Goal: Task Accomplishment & Management: Complete application form

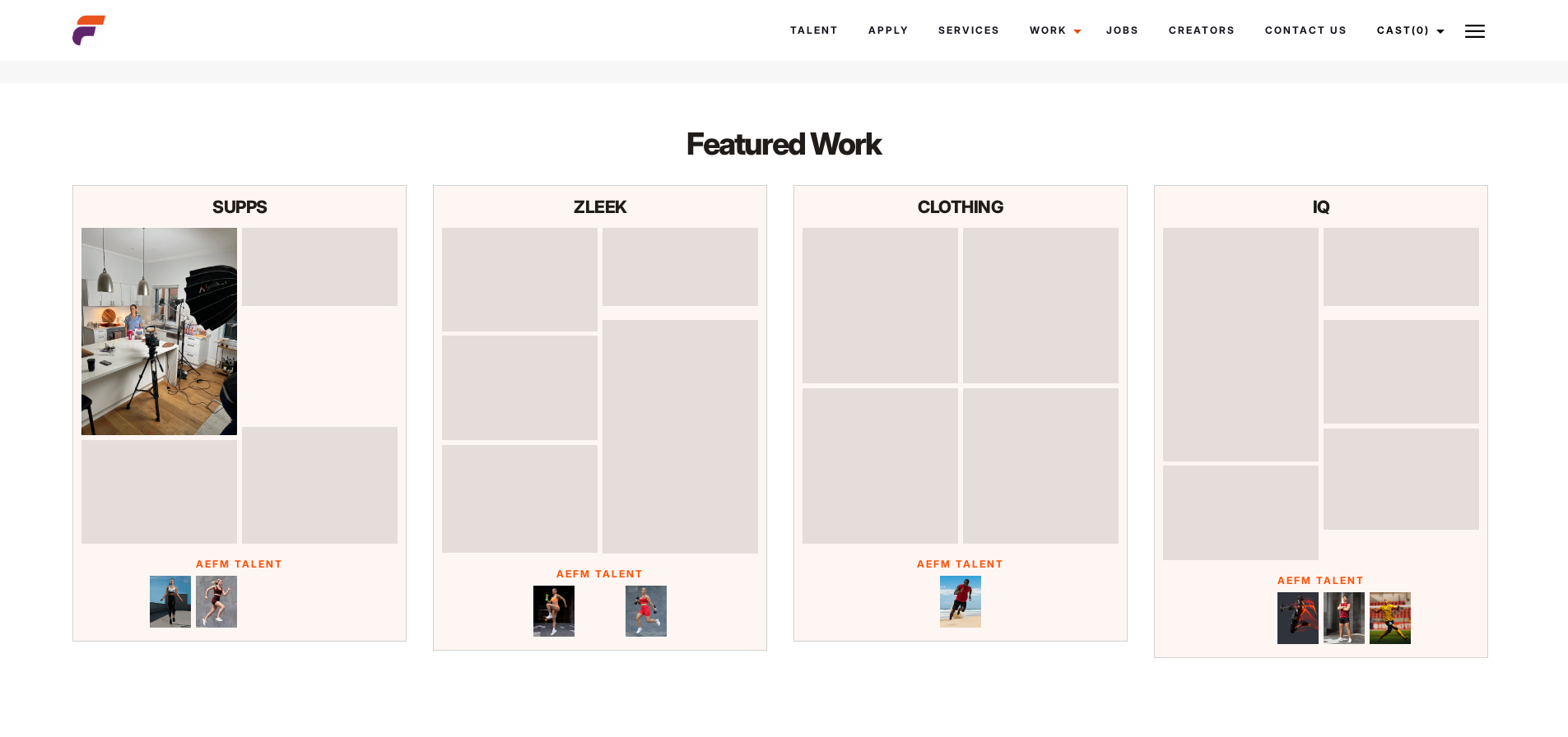
scroll to position [5258, 0]
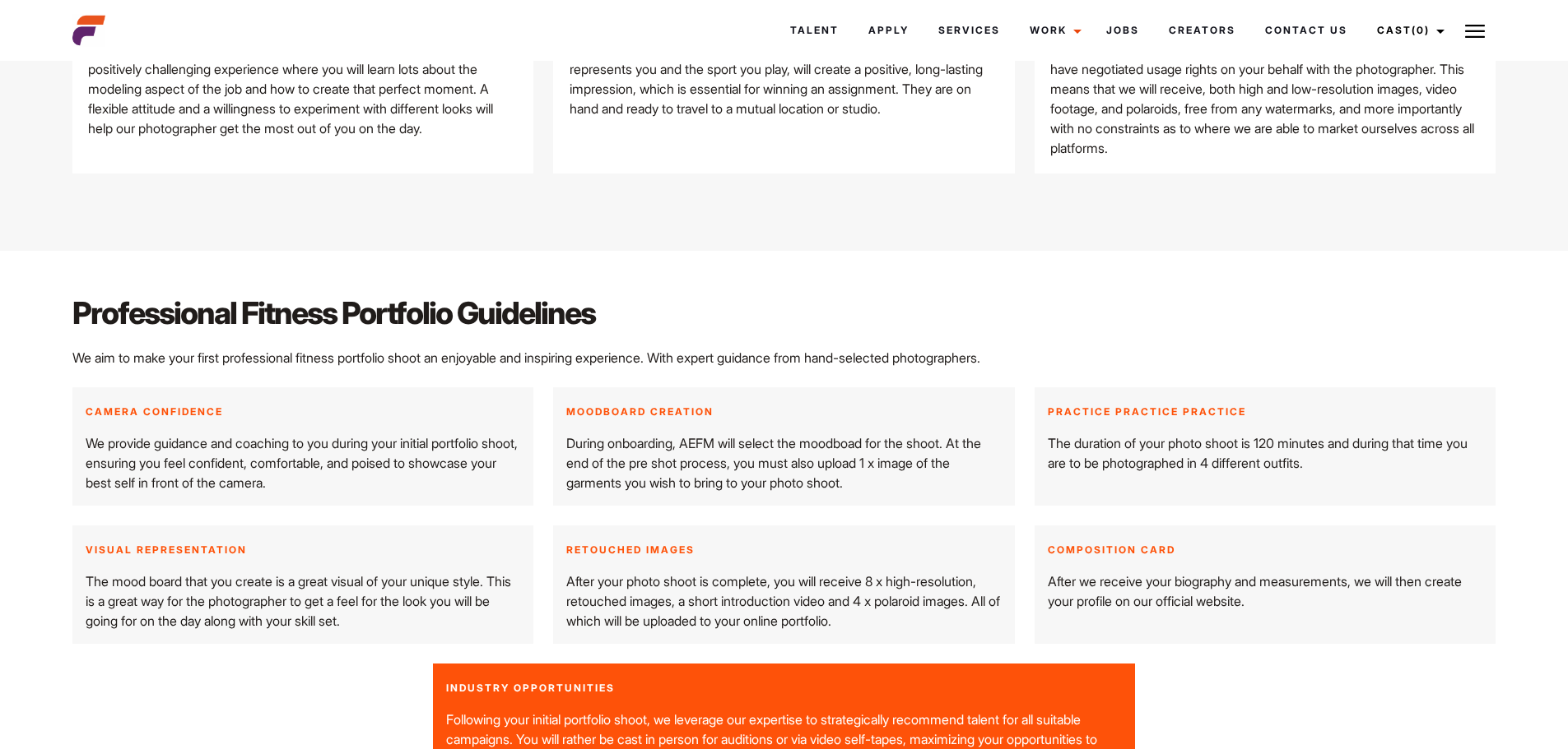
scroll to position [2056, 0]
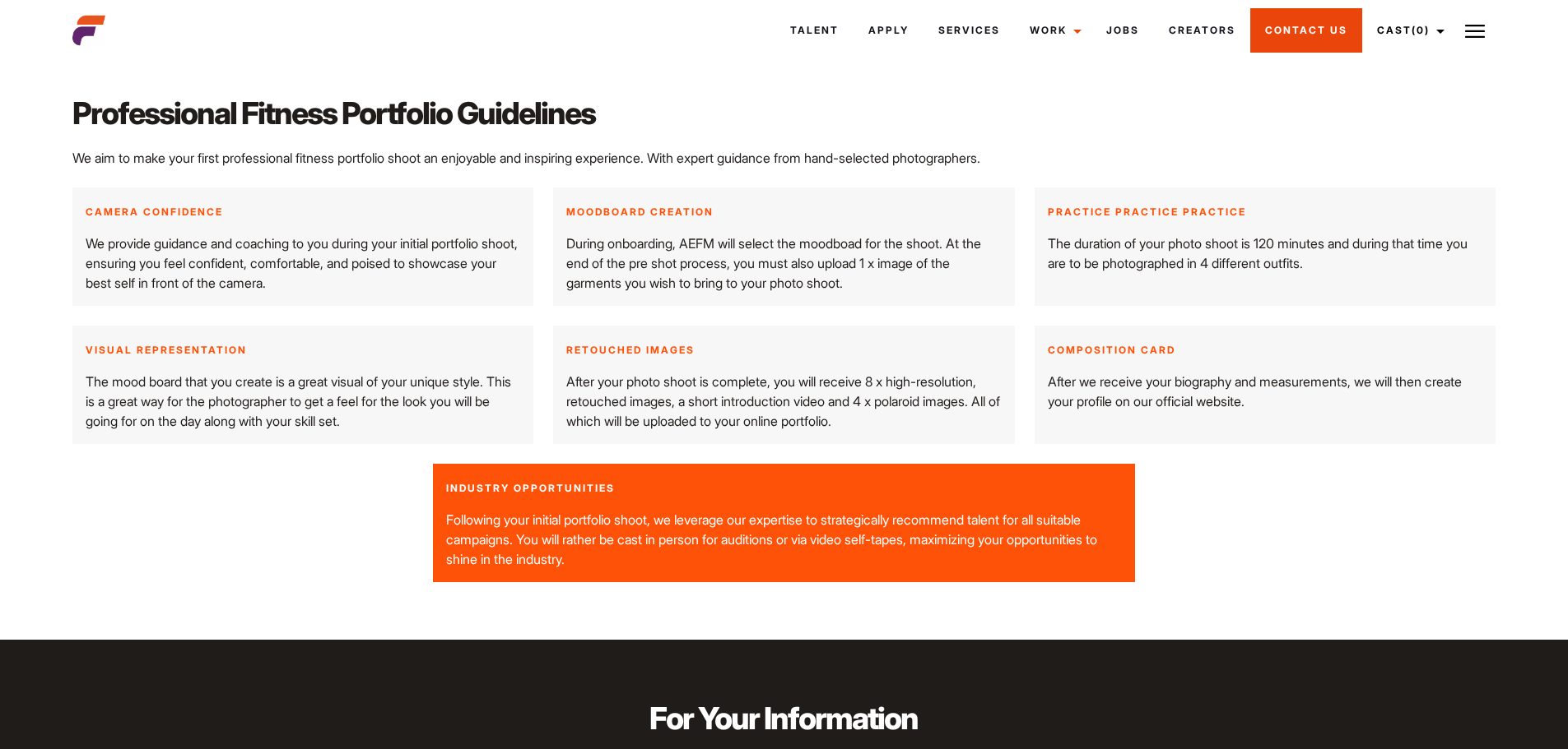
click at [1270, 37] on link "Contact Us" at bounding box center [1306, 30] width 112 height 45
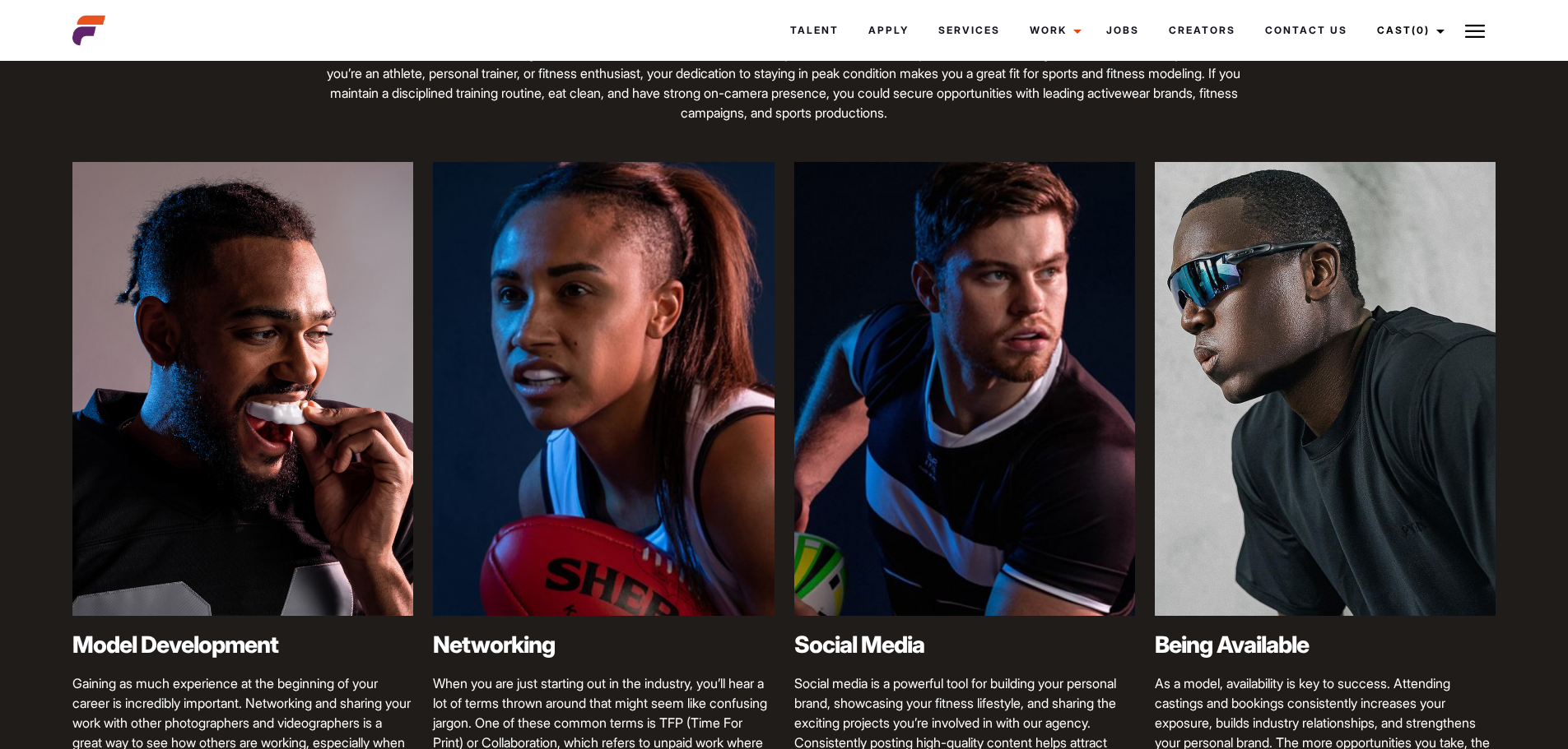
scroll to position [740, 0]
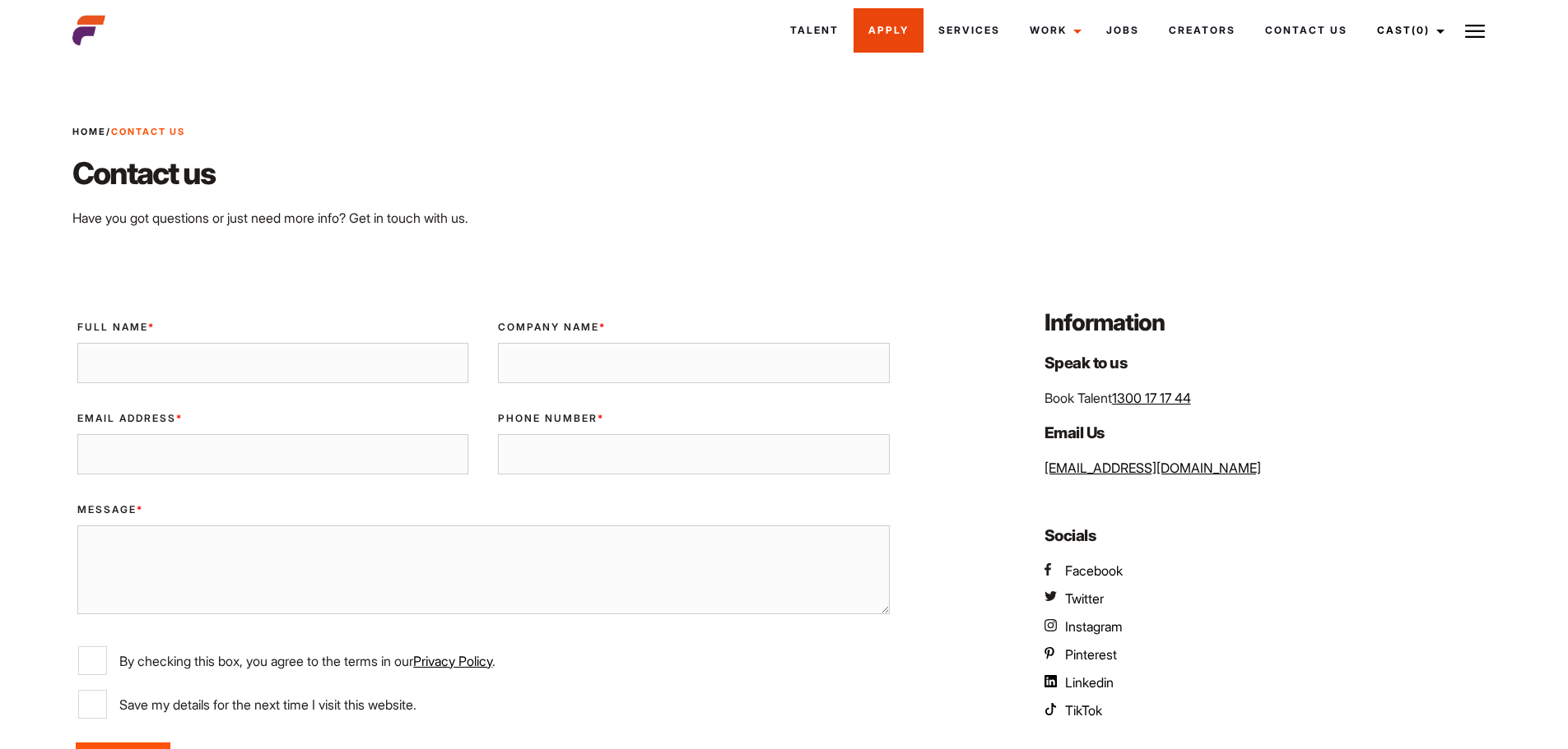
click at [889, 32] on link "Apply" at bounding box center [889, 30] width 70 height 45
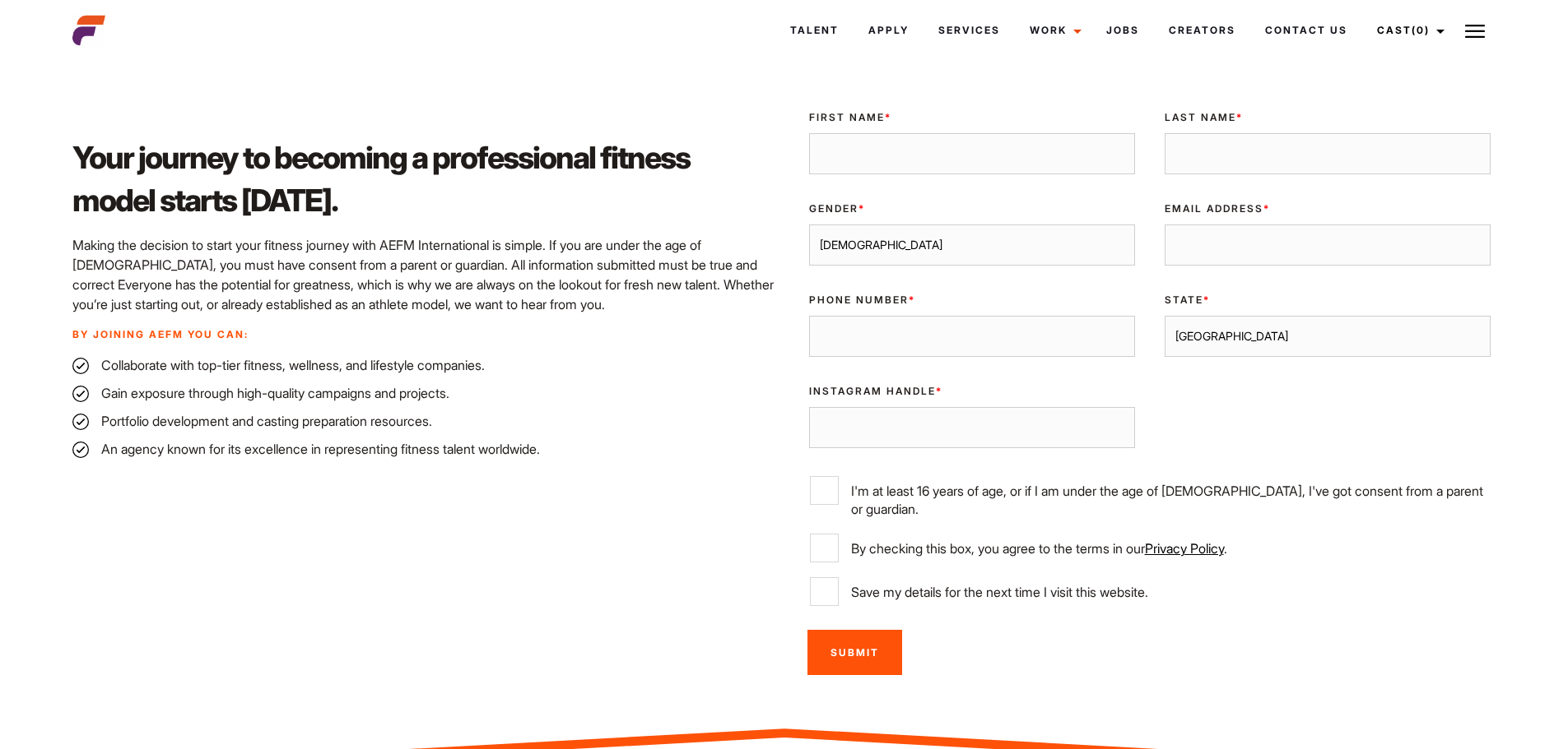
scroll to position [411, 0]
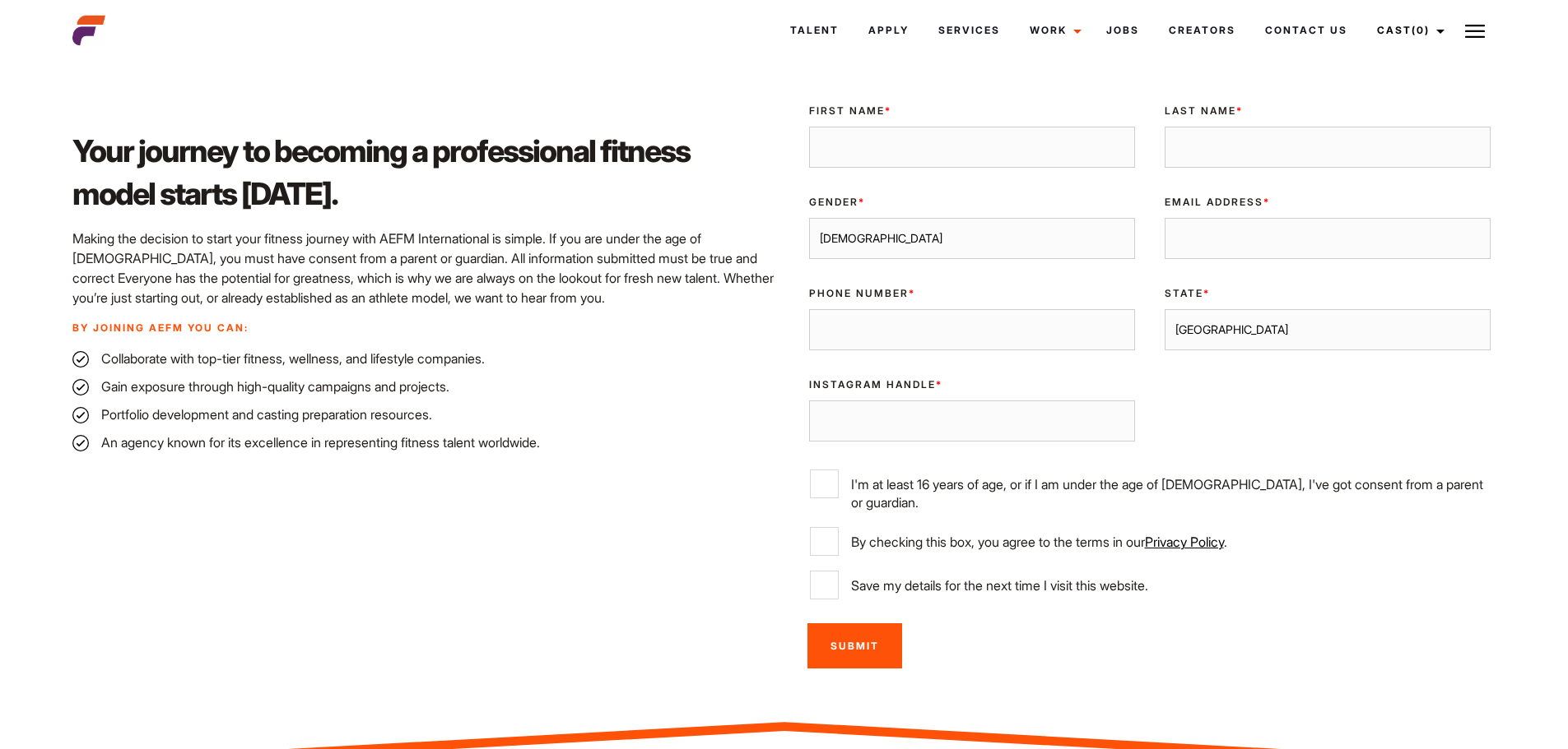
click at [1290, 338] on select "Sydney Melbourne Brisbane Gold Coast Adelaide Perth Darwin Queensland Tasmania …" at bounding box center [1327, 329] width 326 height 41
click at [646, 504] on div "Your journey to becoming a professional fitness model starts today. Making the …" at bounding box center [422, 384] width 721 height 588
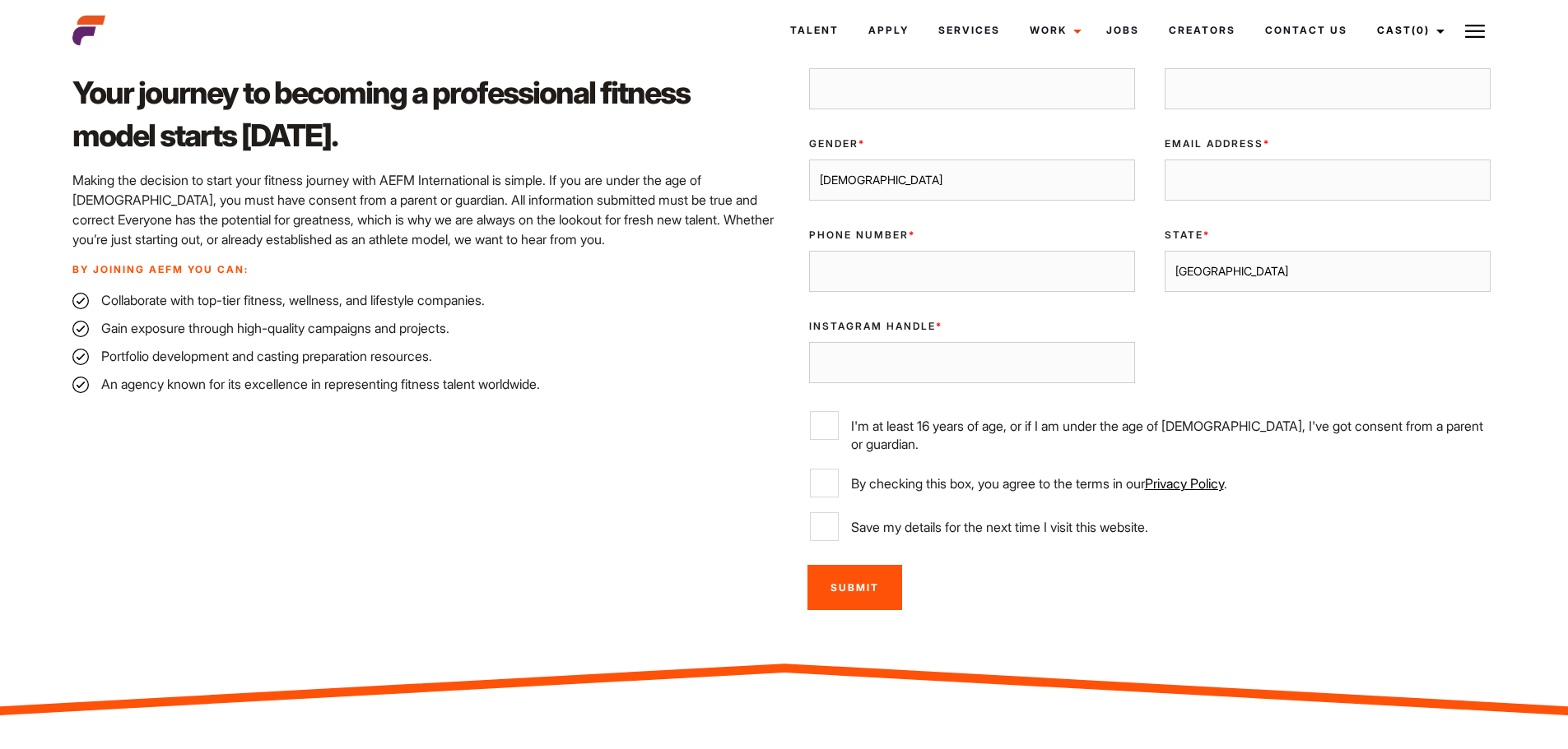
scroll to position [0, 0]
